Goal: Information Seeking & Learning: Learn about a topic

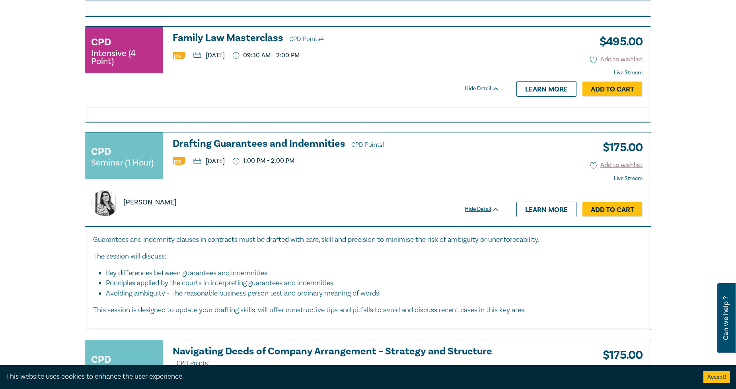
scroll to position [1679, 0]
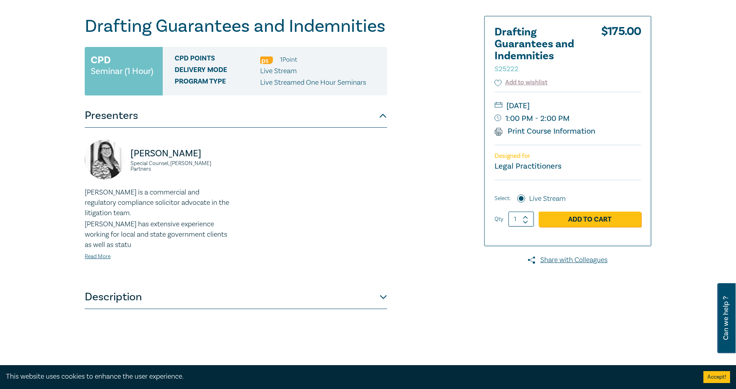
scroll to position [88, 0]
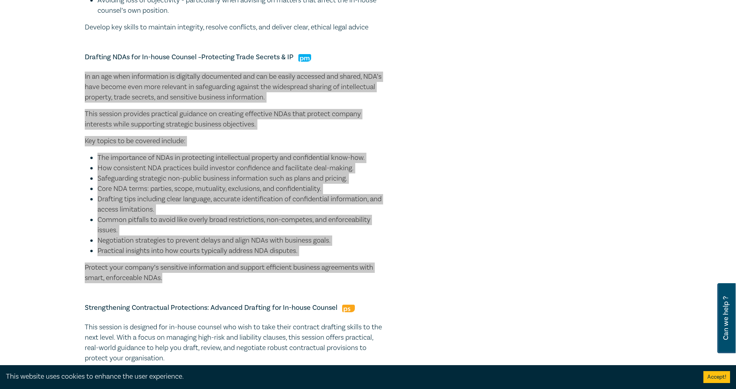
scroll to position [707, 0]
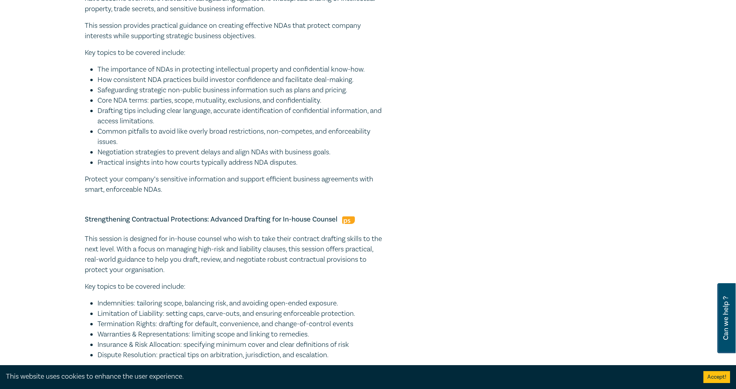
click at [165, 246] on p "This session is designed for in-house counsel who wish to take their contract d…" at bounding box center [236, 254] width 302 height 41
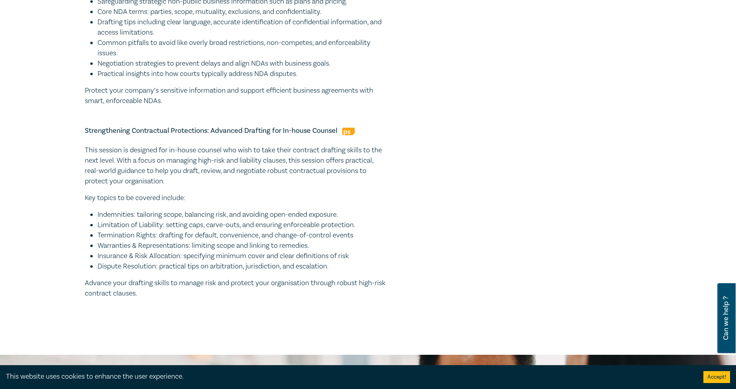
drag, startPoint x: 177, startPoint y: 292, endPoint x: 115, endPoint y: 158, distance: 148.1
copy div "This session is designed for in-house counsel who wish to take their contract d…"
